Goal: Task Accomplishment & Management: Manage account settings

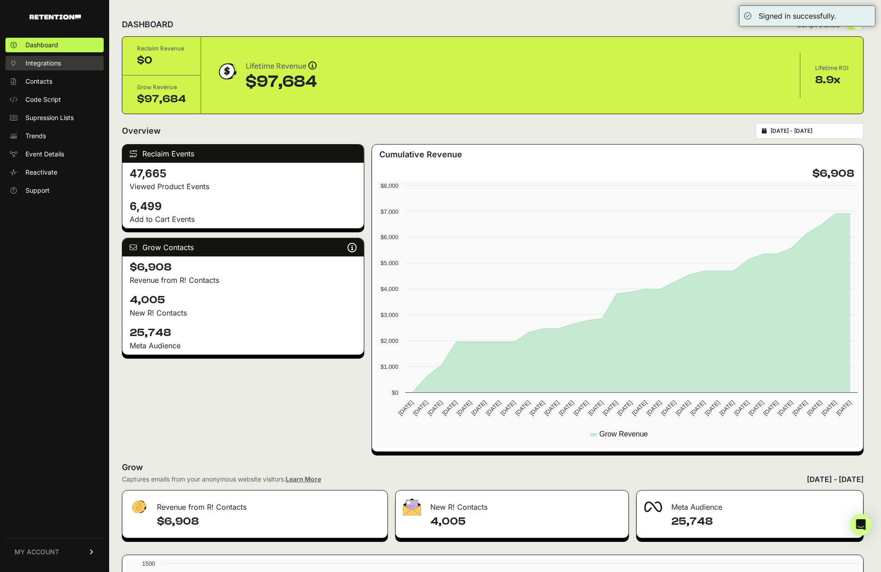
click at [63, 64] on link "Integrations" at bounding box center [54, 63] width 98 height 15
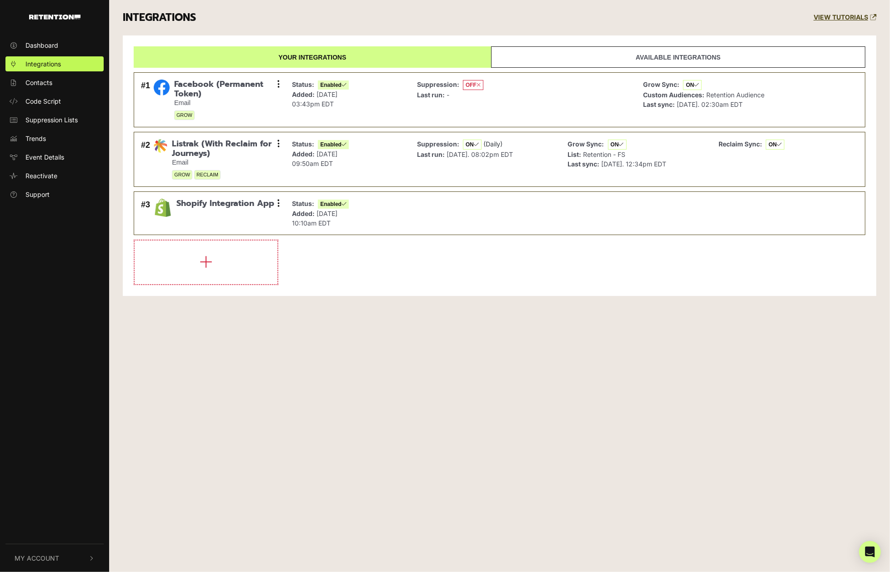
click at [46, 553] on span "My Account" at bounding box center [37, 558] width 45 height 10
click at [64, 462] on span "Account Details" at bounding box center [48, 462] width 47 height 10
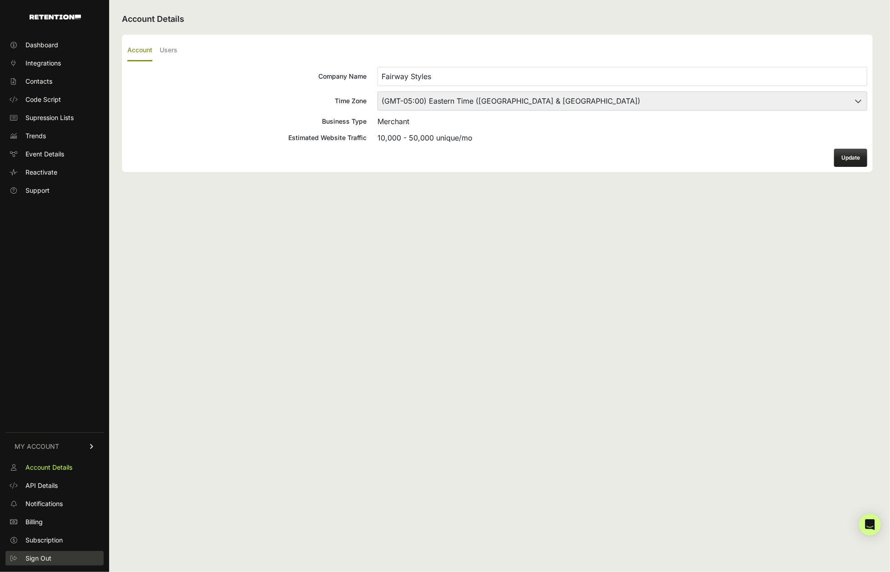
click at [45, 557] on span "Sign Out" at bounding box center [38, 558] width 26 height 9
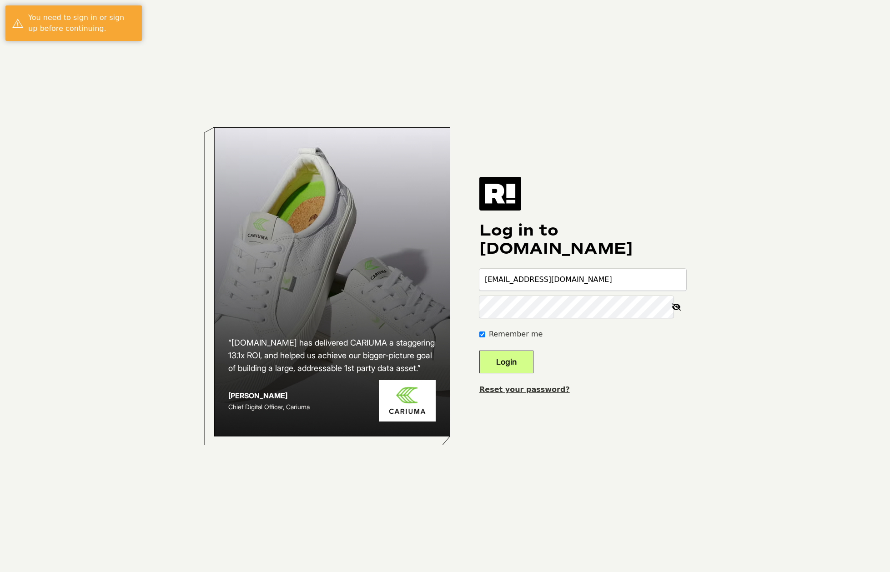
drag, startPoint x: 0, startPoint y: 0, endPoint x: 526, endPoint y: 273, distance: 592.5
click at [526, 273] on input "[EMAIL_ADDRESS][DOMAIN_NAME]" at bounding box center [582, 280] width 207 height 22
click at [526, 273] on input "slamoure+fairway@wgs.com" at bounding box center [582, 280] width 207 height 22
type input "slamoure+worldwide@wgs.com"
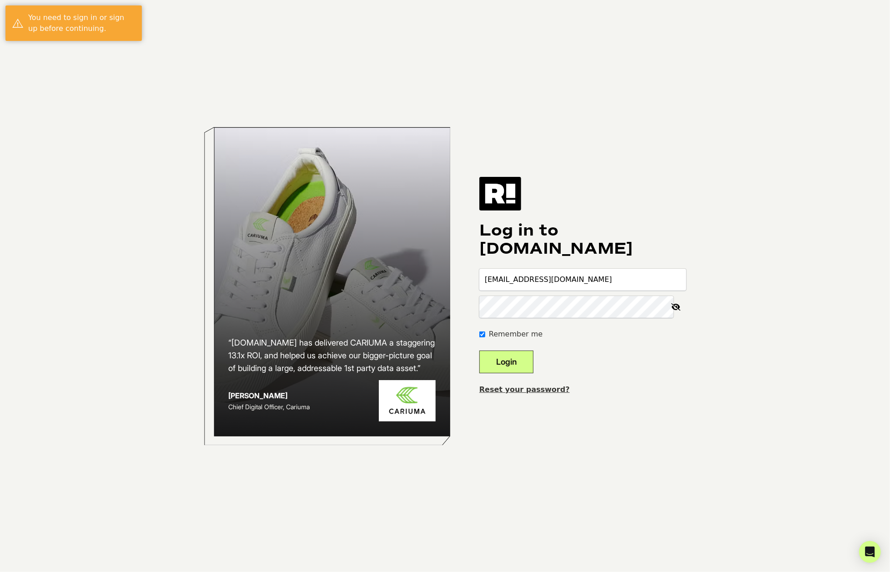
click at [532, 359] on button "Login" at bounding box center [506, 362] width 54 height 23
